Goal: Entertainment & Leisure: Consume media (video, audio)

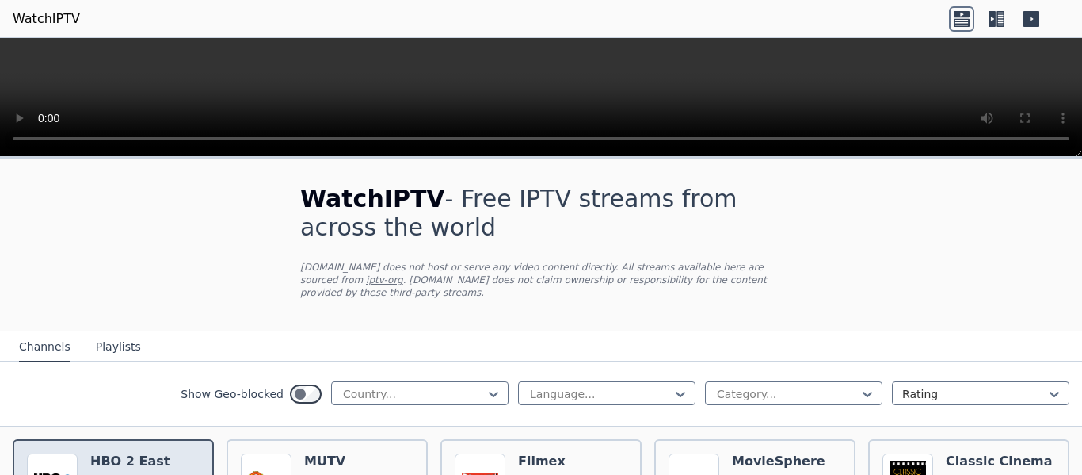
click at [152, 453] on h6 "HBO 2 East" at bounding box center [129, 461] width 79 height 16
click at [995, 16] on icon at bounding box center [992, 19] width 7 height 16
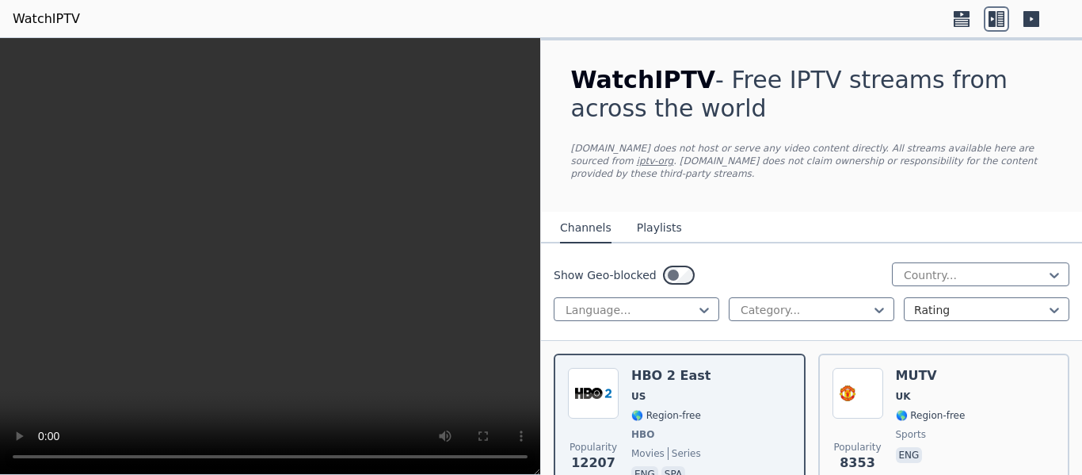
scroll to position [79, 0]
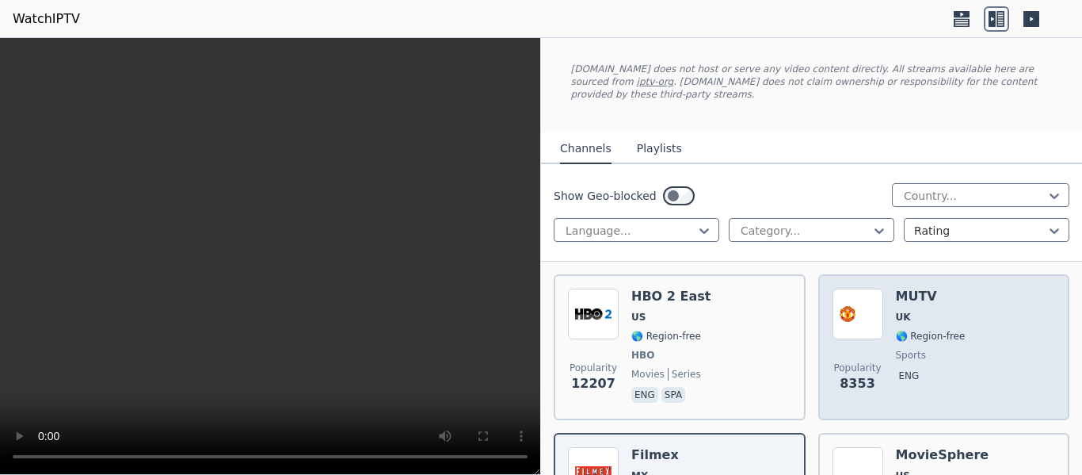
click at [920, 311] on div "MUTV UK 🌎 Region-free sports eng" at bounding box center [931, 346] width 70 height 117
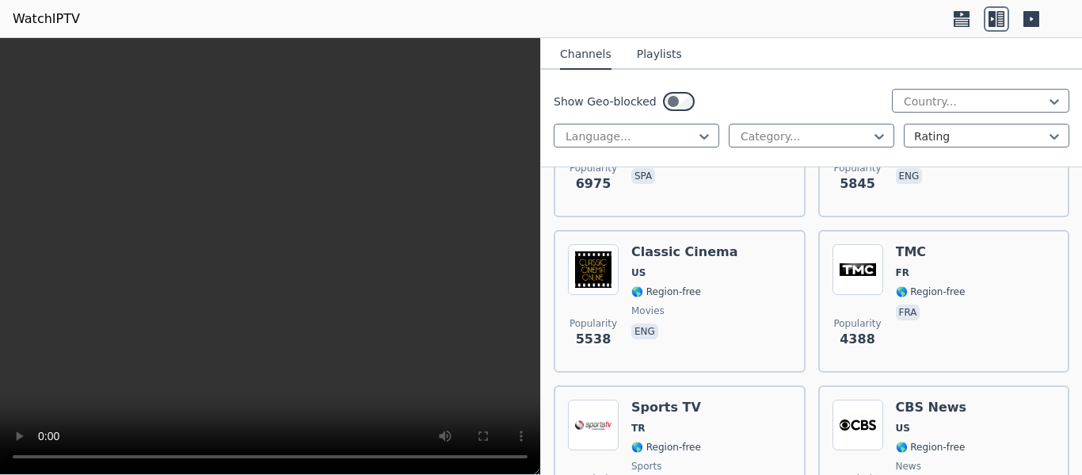
scroll to position [532, 0]
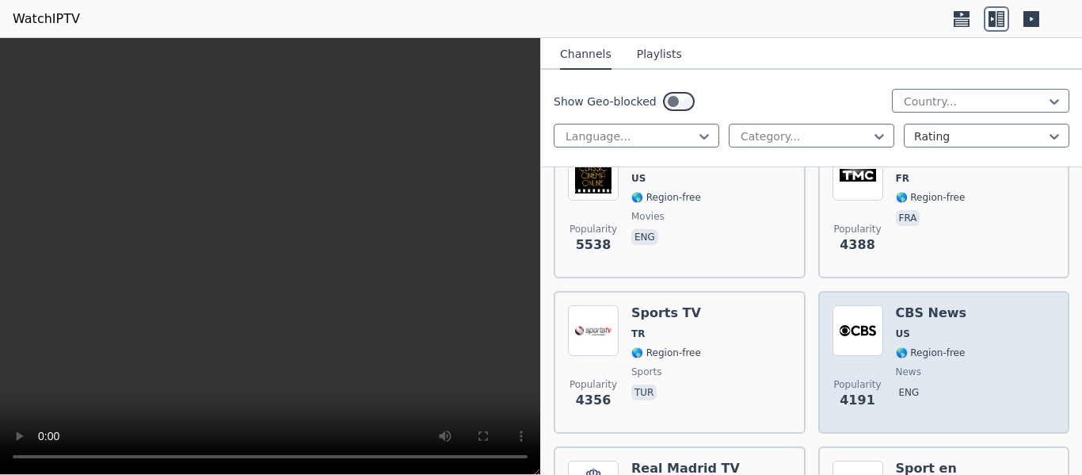
click at [921, 327] on span "US" at bounding box center [931, 333] width 71 height 13
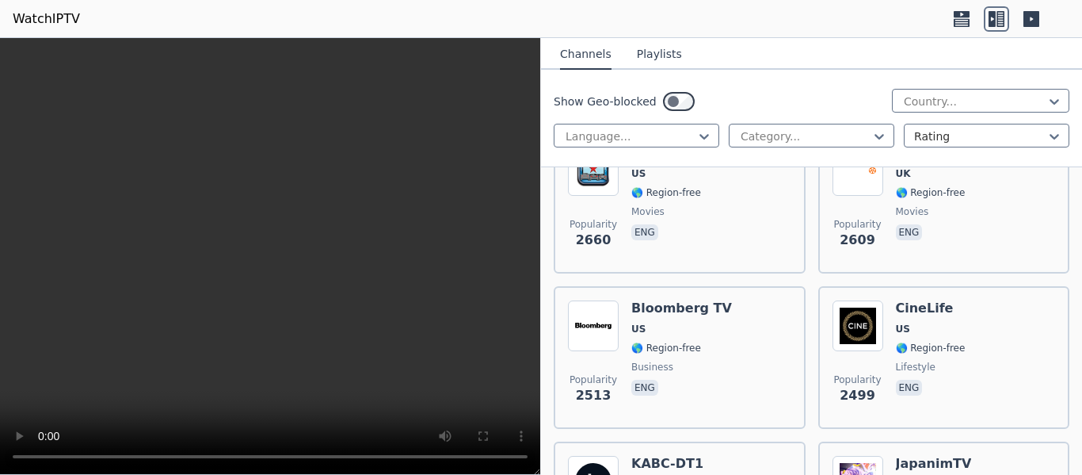
scroll to position [1562, 0]
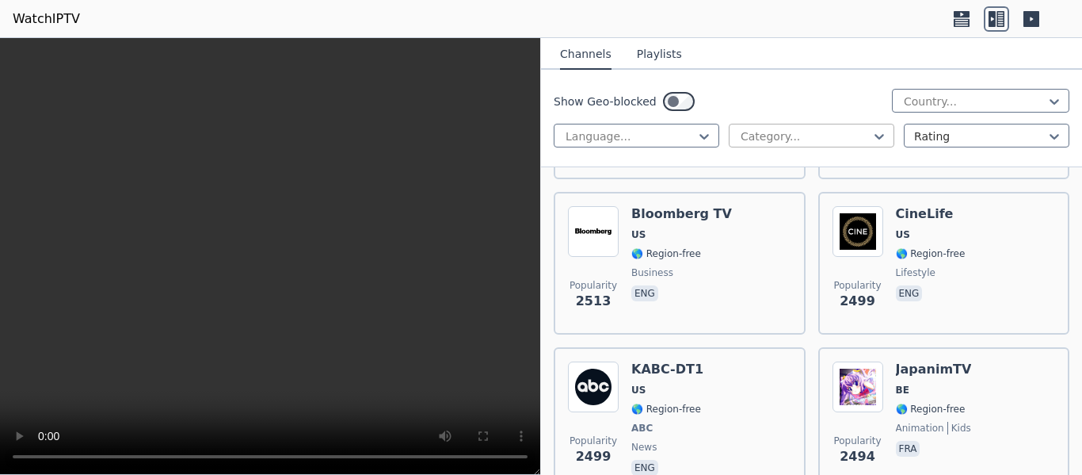
click at [803, 137] on div at bounding box center [805, 136] width 132 height 16
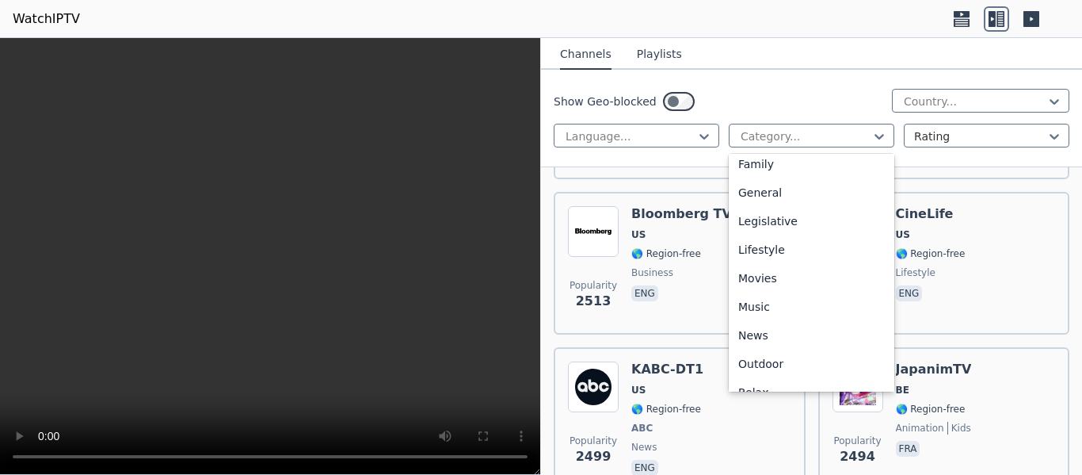
scroll to position [362, 0]
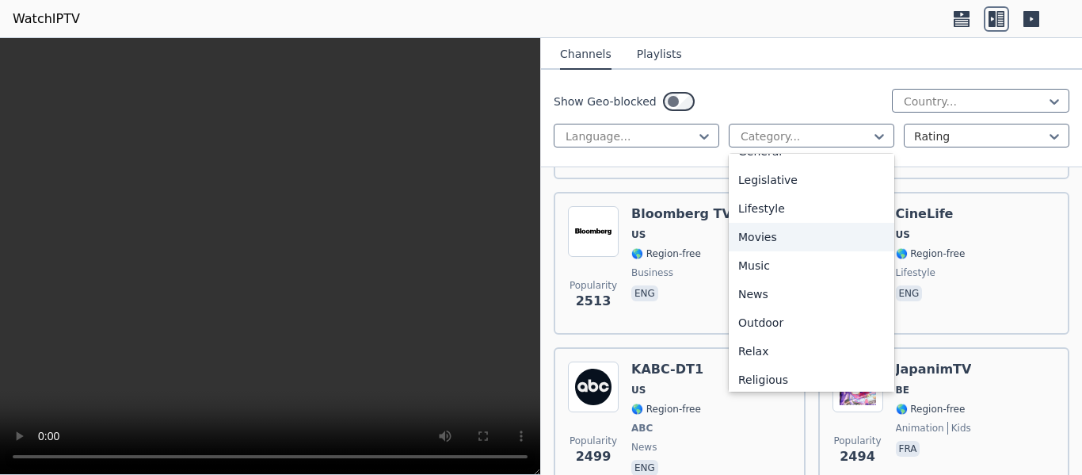
click at [767, 234] on div "Movies" at bounding box center [812, 237] width 166 height 29
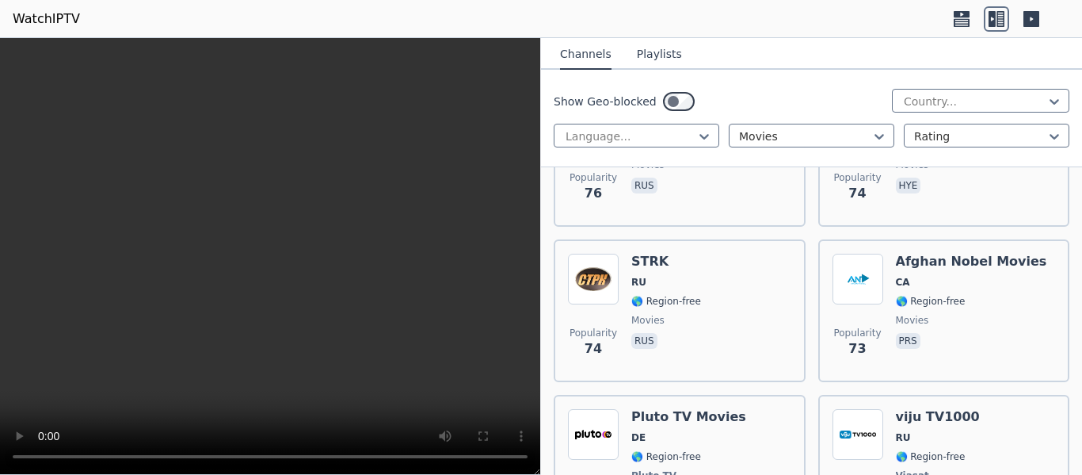
scroll to position [12559, 0]
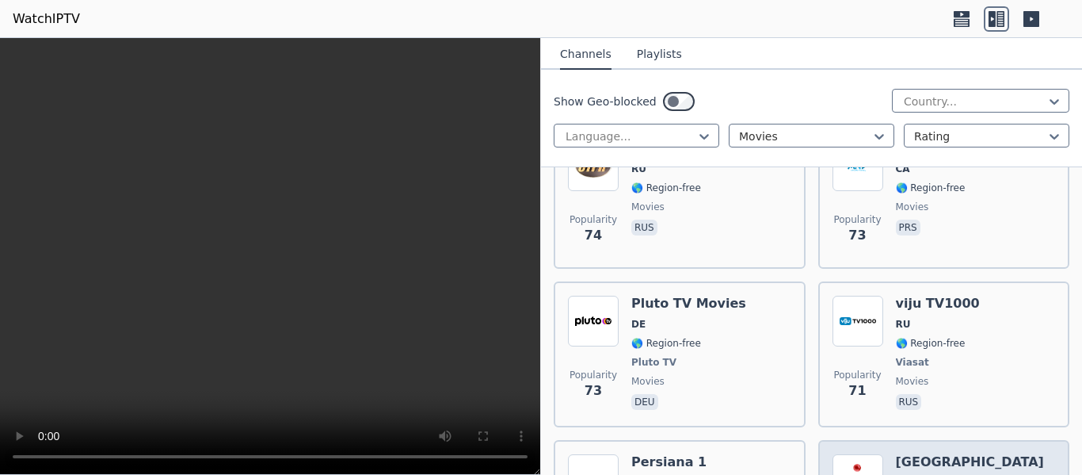
click at [814, 142] on div at bounding box center [805, 136] width 132 height 16
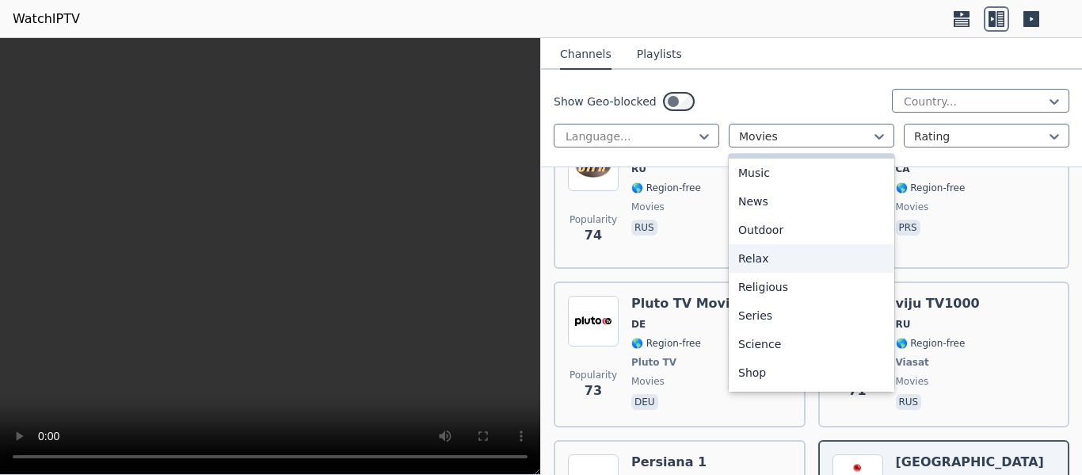
scroll to position [539, 0]
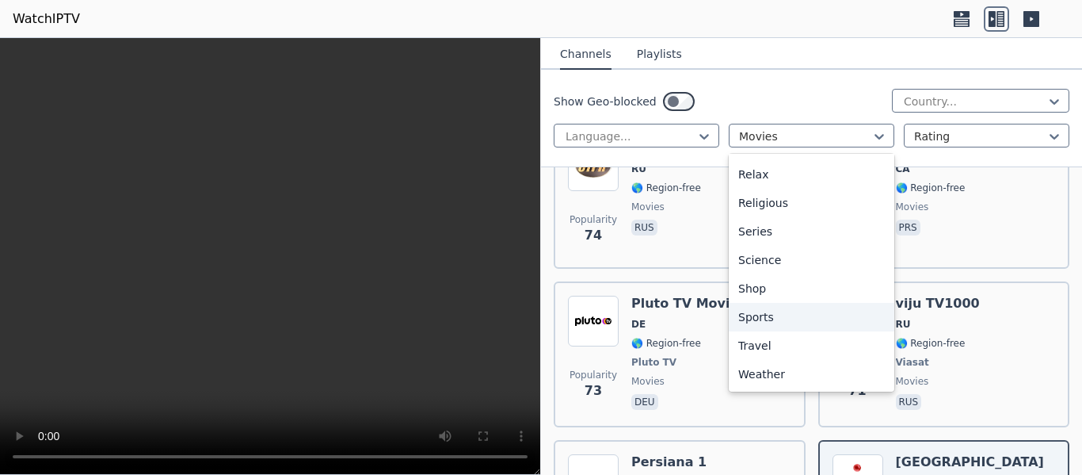
click at [757, 306] on div "Sports" at bounding box center [812, 317] width 166 height 29
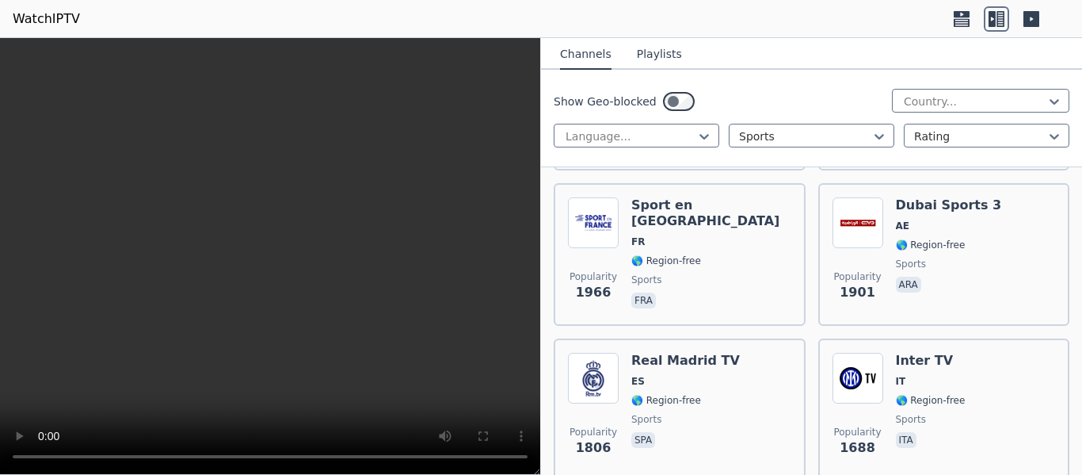
scroll to position [460, 0]
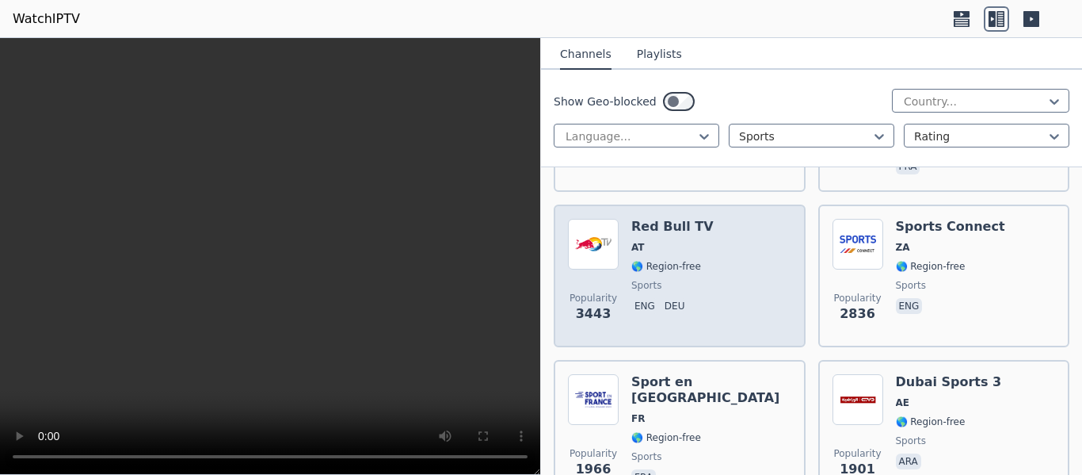
click at [696, 242] on div "Popularity 3443 Red Bull TV AT 🌎 Region-free sports eng deu" at bounding box center [680, 275] width 252 height 143
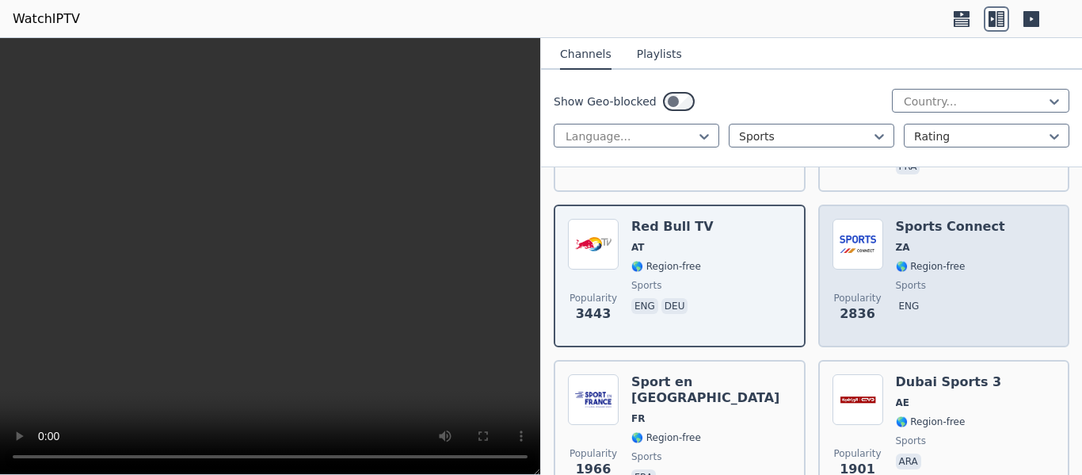
click at [909, 298] on p "eng" at bounding box center [909, 306] width 27 height 16
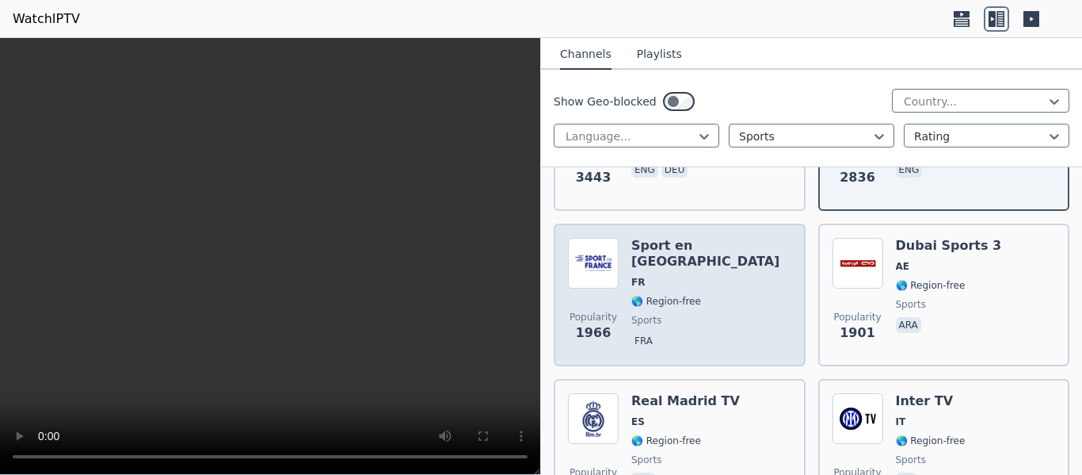
scroll to position [601, 0]
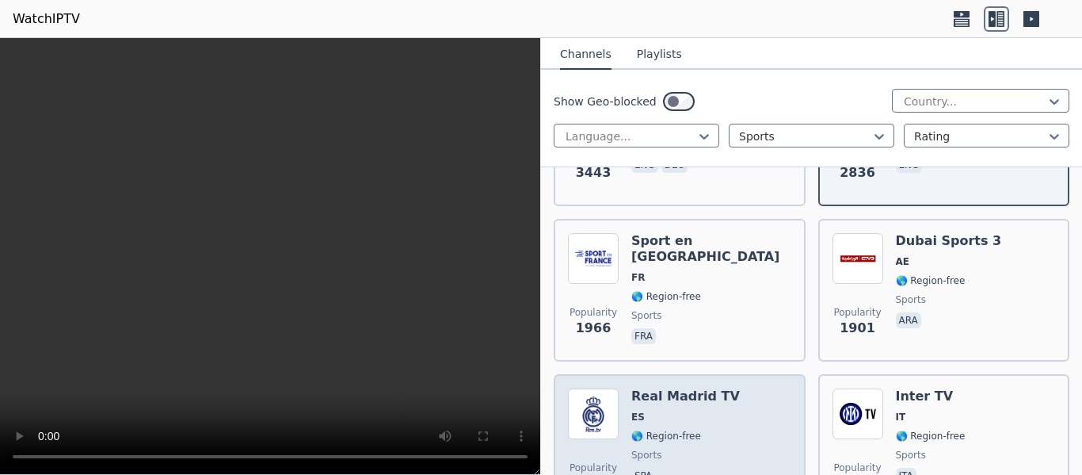
click at [731, 412] on div "Popularity 1806 Real Madrid TV ES 🌎 Region-free sports spa" at bounding box center [679, 445] width 223 height 114
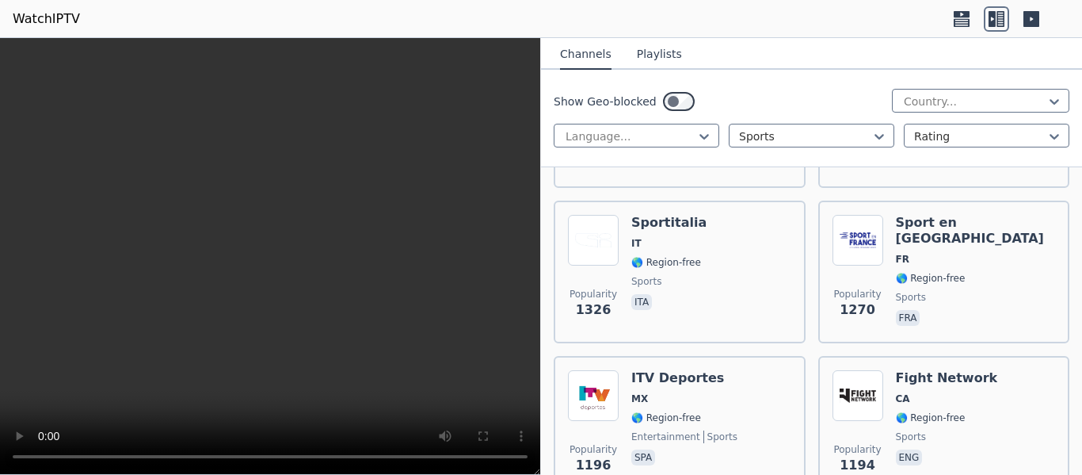
scroll to position [1555, 0]
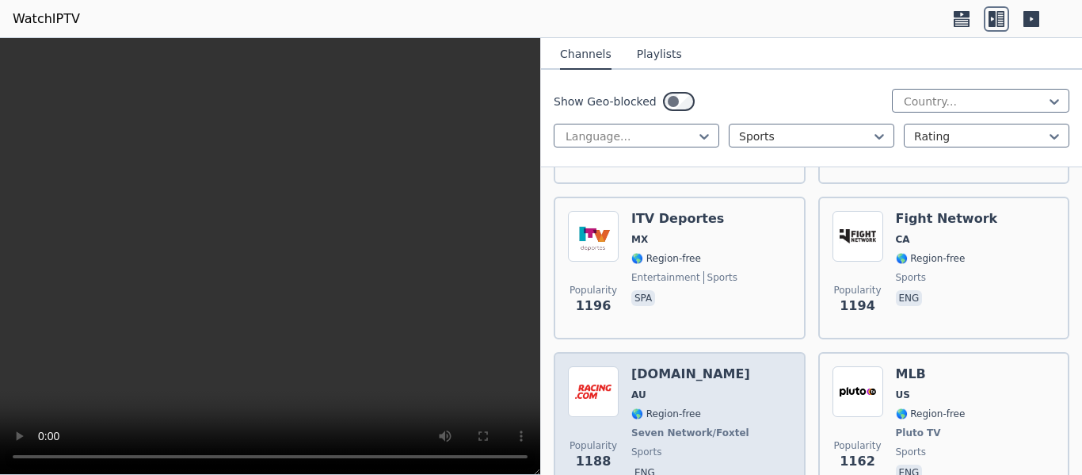
click at [747, 394] on div "Popularity 1188 [DOMAIN_NAME] AU 🌎 Region-free Seven Network/Foxtel sports eng" at bounding box center [679, 424] width 223 height 117
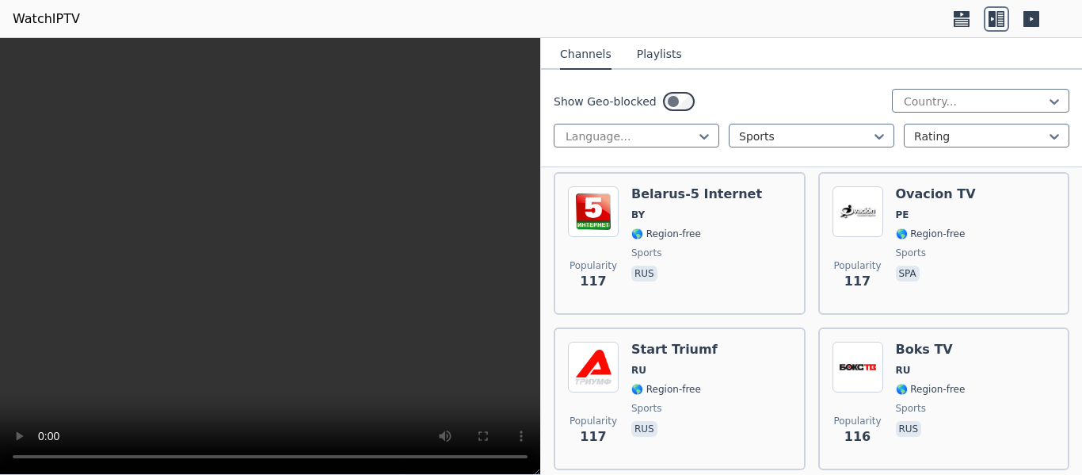
scroll to position [8658, 0]
